Goal: Navigation & Orientation: Find specific page/section

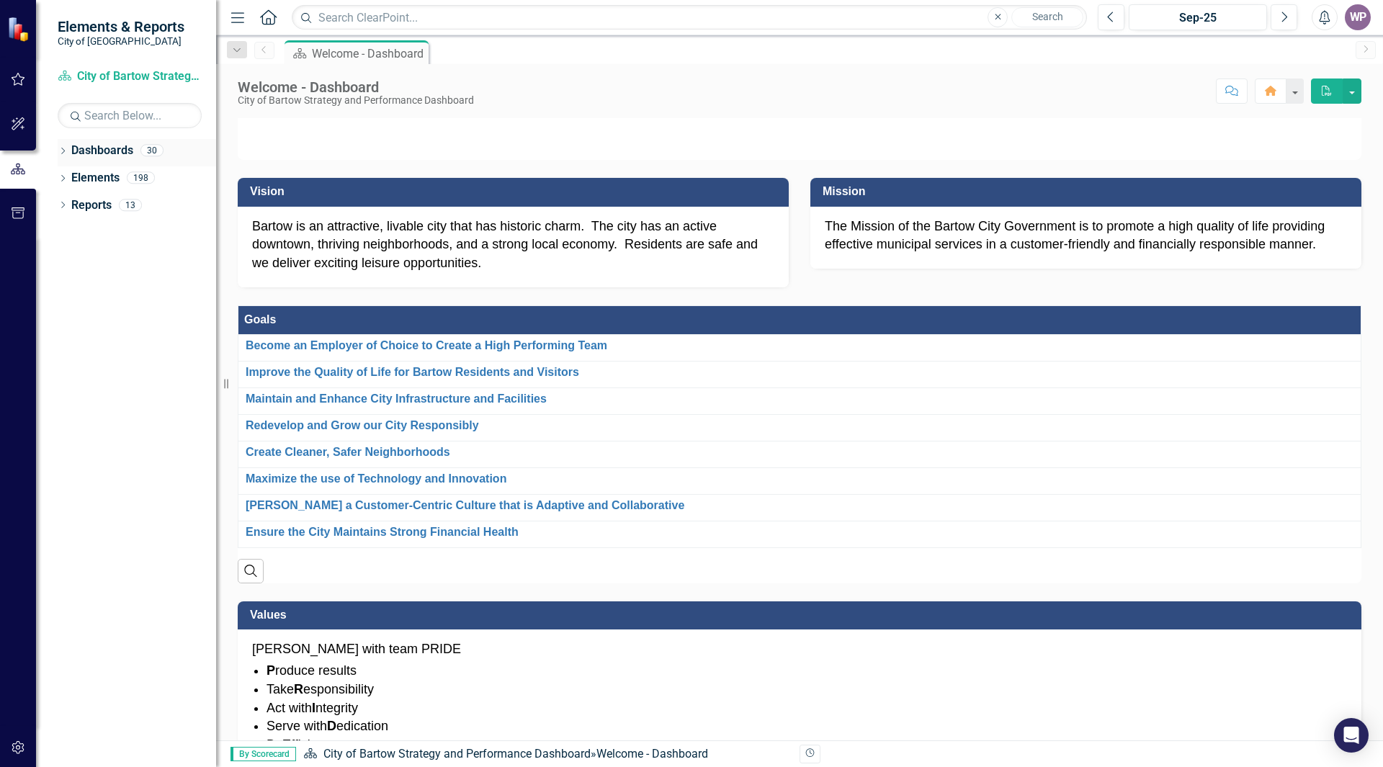
click at [66, 148] on icon "Dropdown" at bounding box center [63, 152] width 10 height 8
click at [66, 148] on div "Dropdown" at bounding box center [60, 150] width 12 height 10
click at [63, 177] on icon "Dropdown" at bounding box center [63, 180] width 10 height 8
click at [61, 177] on icon "Dropdown" at bounding box center [61, 177] width 8 height 10
click at [62, 151] on icon "Dropdown" at bounding box center [63, 152] width 10 height 8
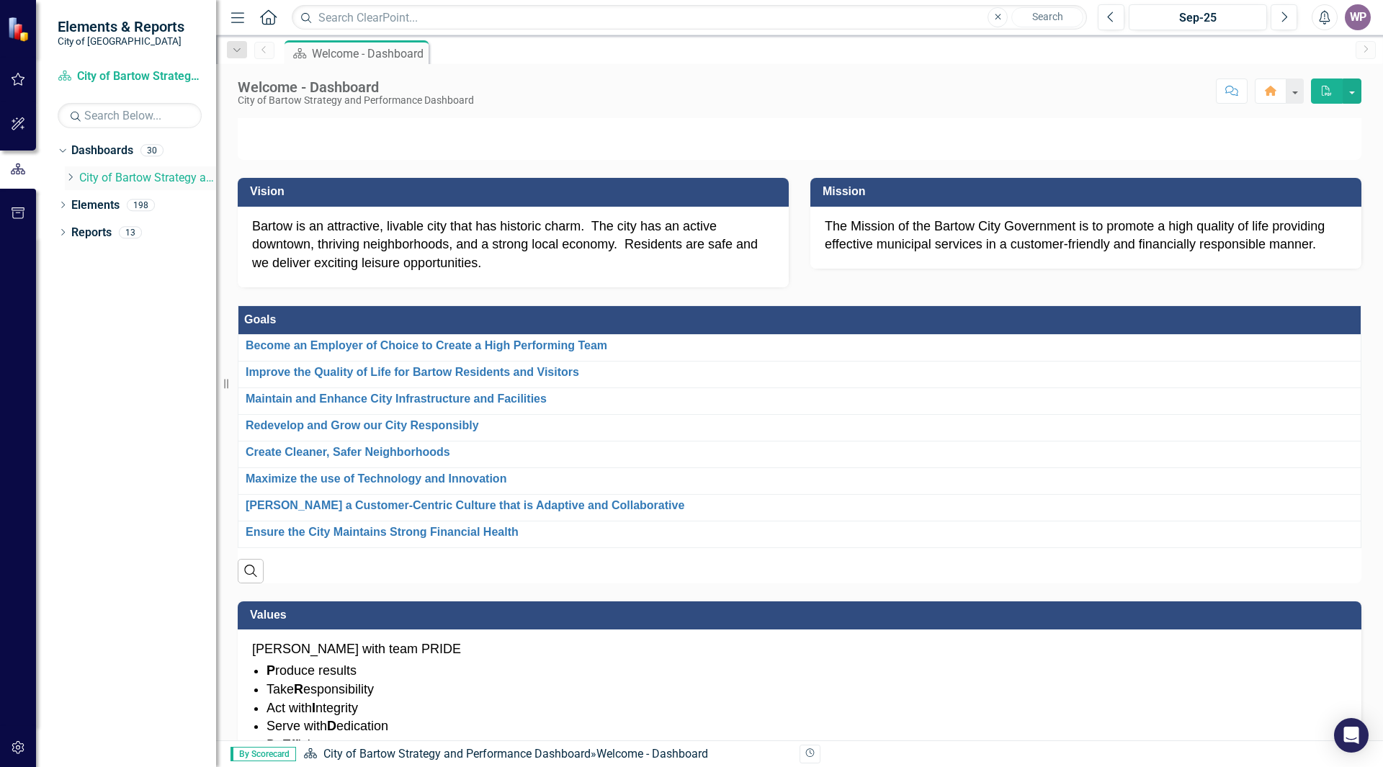
click at [112, 176] on link "City of Bartow Strategy and Performance Dashboard" at bounding box center [147, 178] width 137 height 17
click at [169, 179] on link "City of Bartow Strategy and Performance Dashboard" at bounding box center [147, 178] width 137 height 17
click at [62, 151] on icon "Dropdown" at bounding box center [61, 150] width 8 height 10
click at [62, 179] on icon "Dropdown" at bounding box center [63, 180] width 10 height 8
click at [62, 179] on icon "Dropdown" at bounding box center [61, 177] width 8 height 10
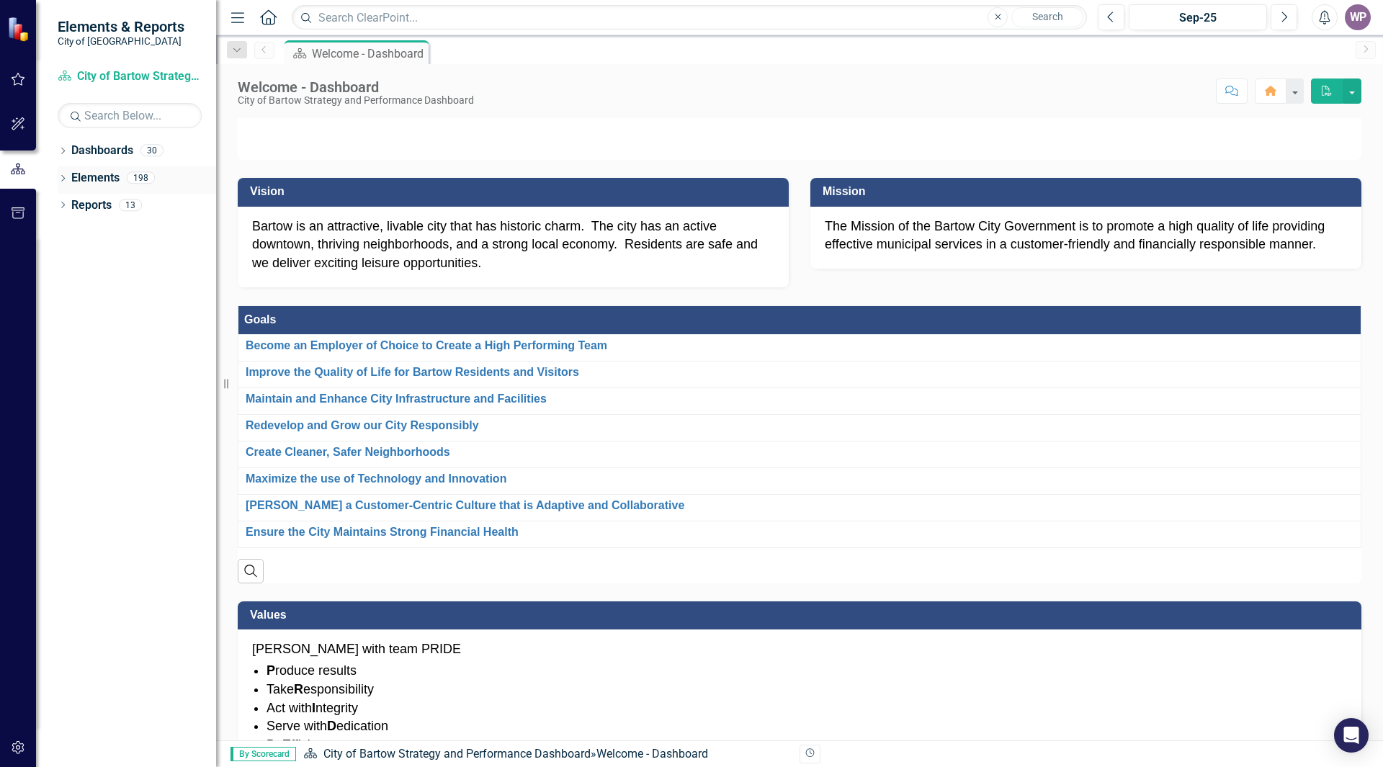
click at [61, 176] on icon "Dropdown" at bounding box center [63, 180] width 10 height 8
click at [120, 208] on link "Goal Goals" at bounding box center [103, 205] width 49 height 17
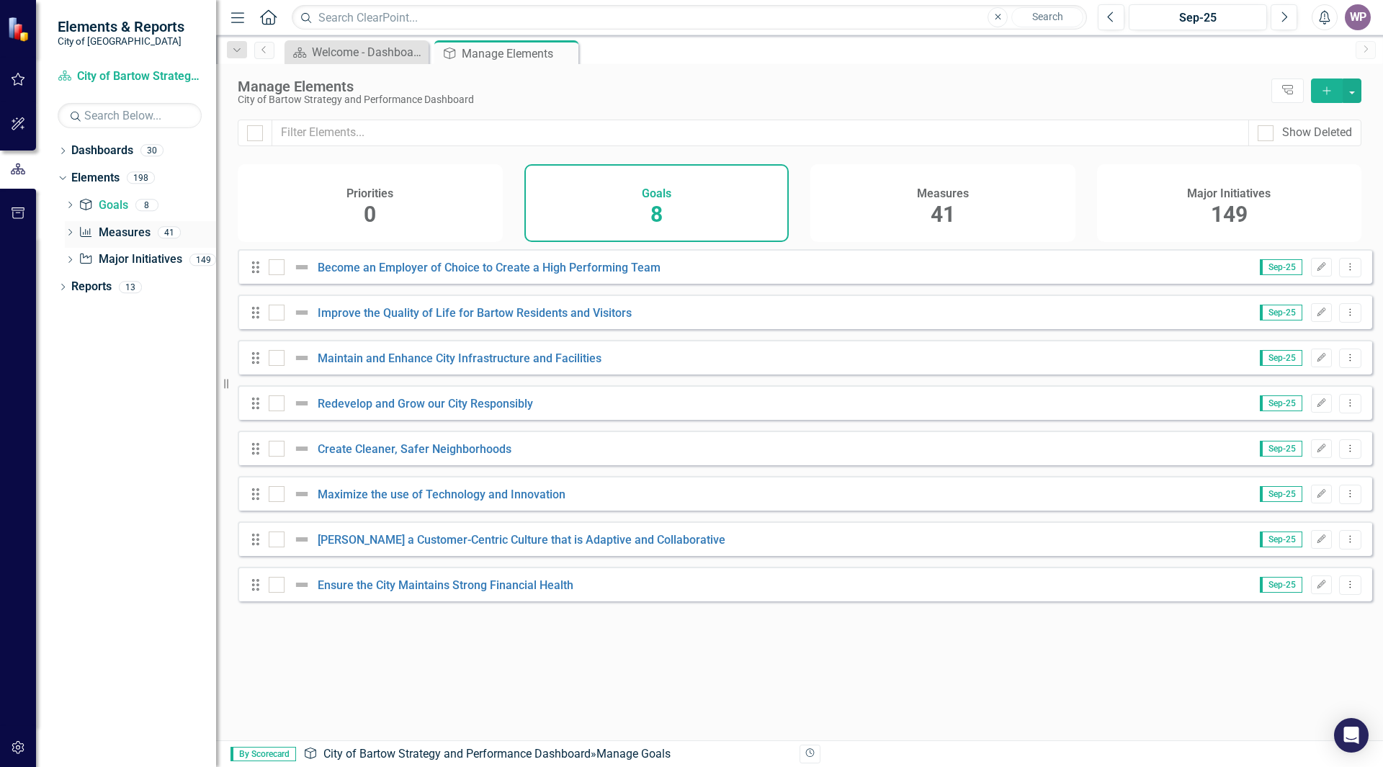
click at [109, 231] on link "Measure Measures" at bounding box center [114, 233] width 71 height 17
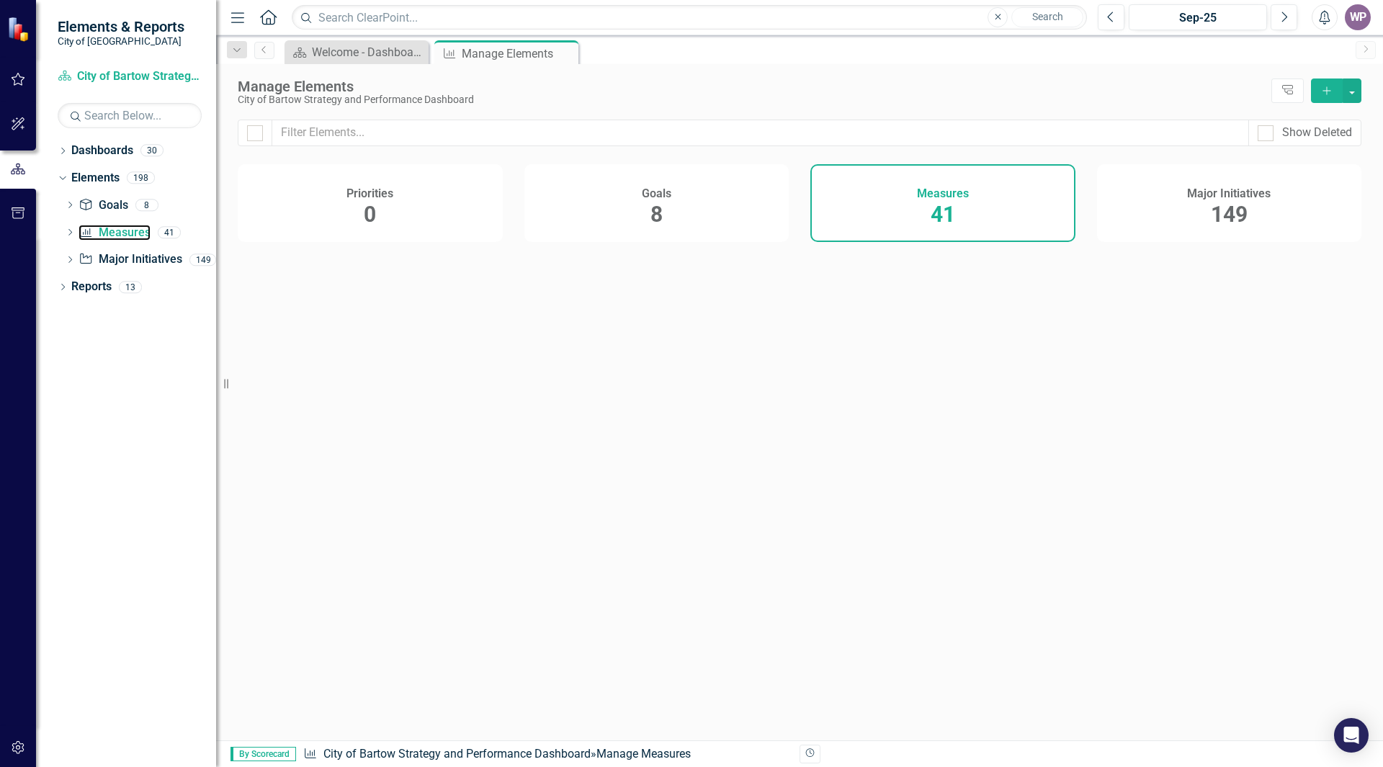
checkbox input "false"
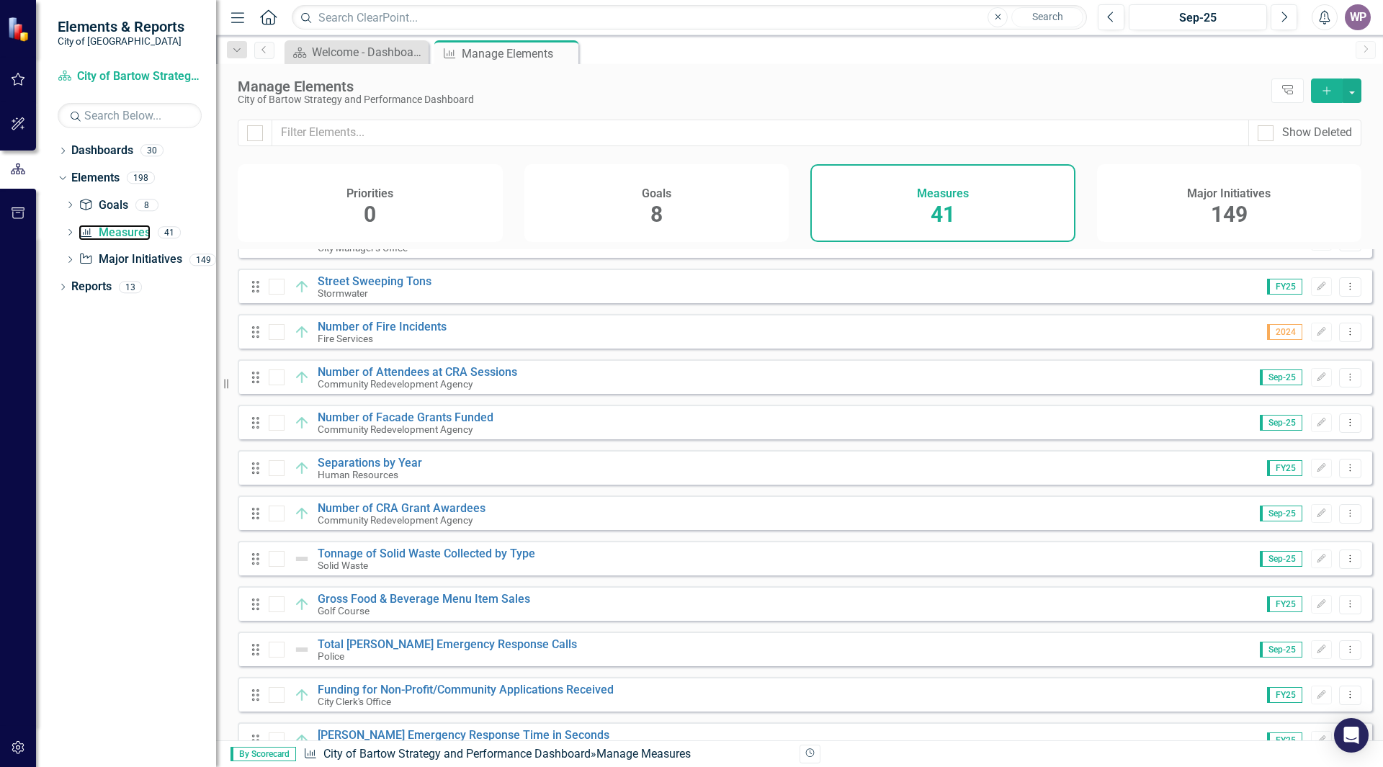
scroll to position [1380, 0]
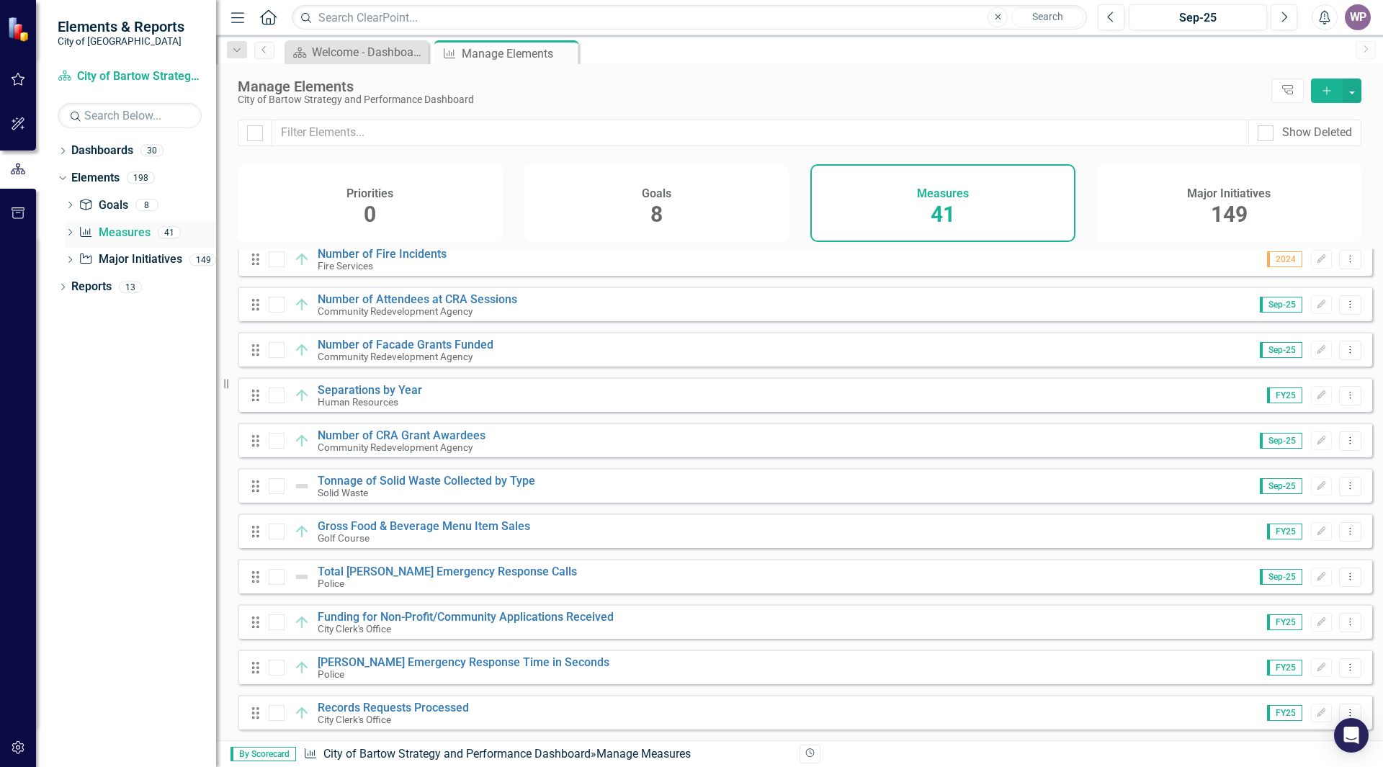
click at [69, 231] on icon "Dropdown" at bounding box center [70, 234] width 10 height 8
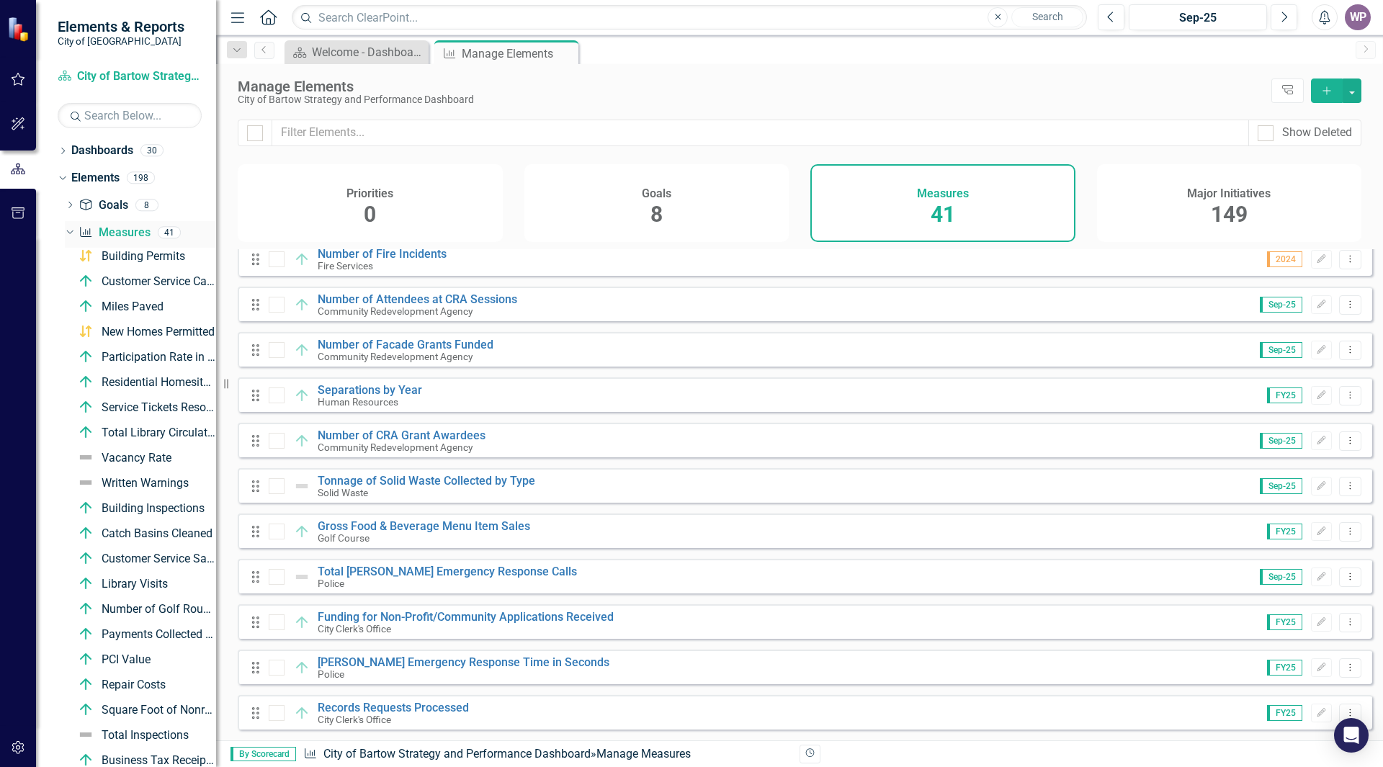
click at [68, 233] on icon at bounding box center [69, 232] width 6 height 4
